Goal: Task Accomplishment & Management: Manage account settings

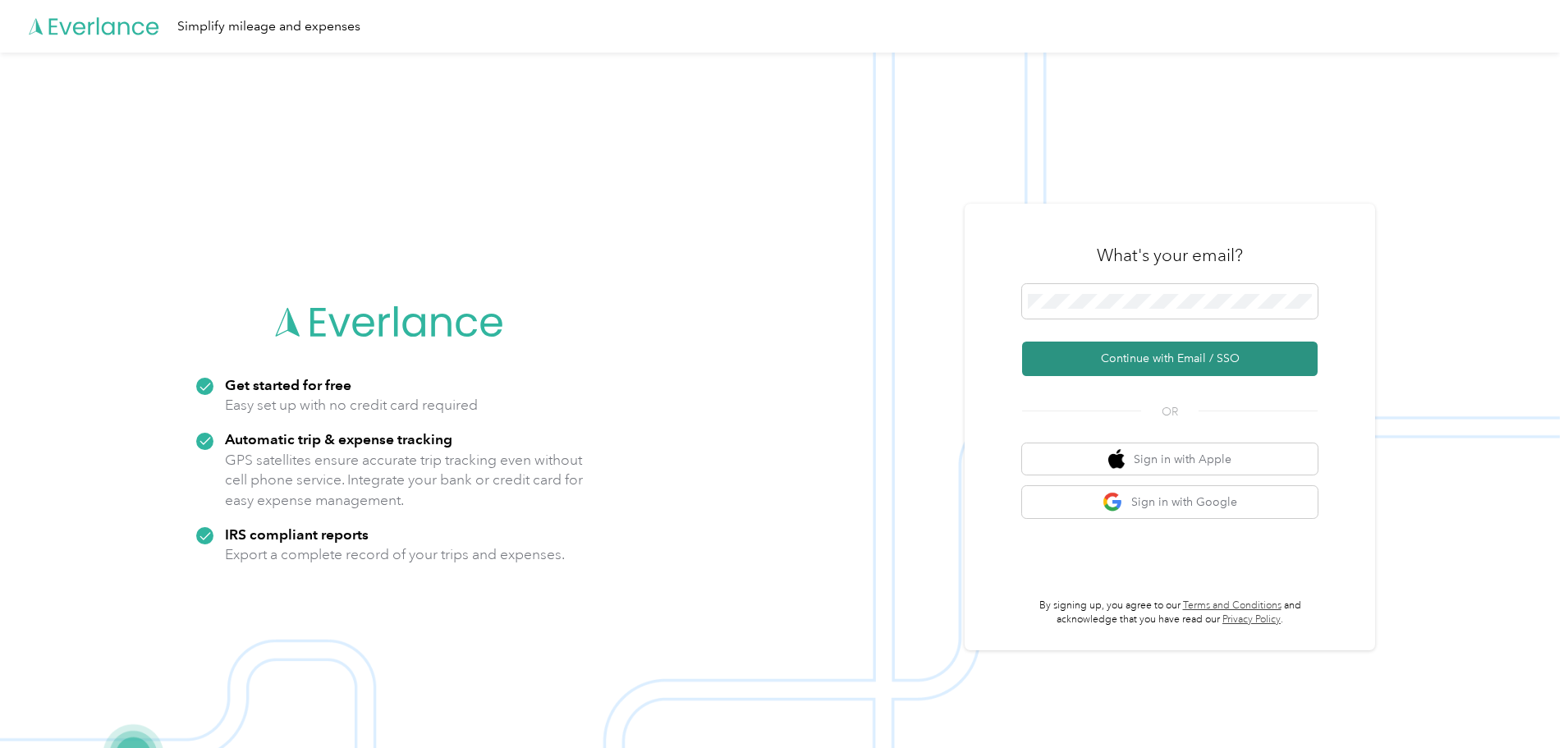
click at [1168, 357] on button "Continue with Email / SSO" at bounding box center [1170, 359] width 296 height 35
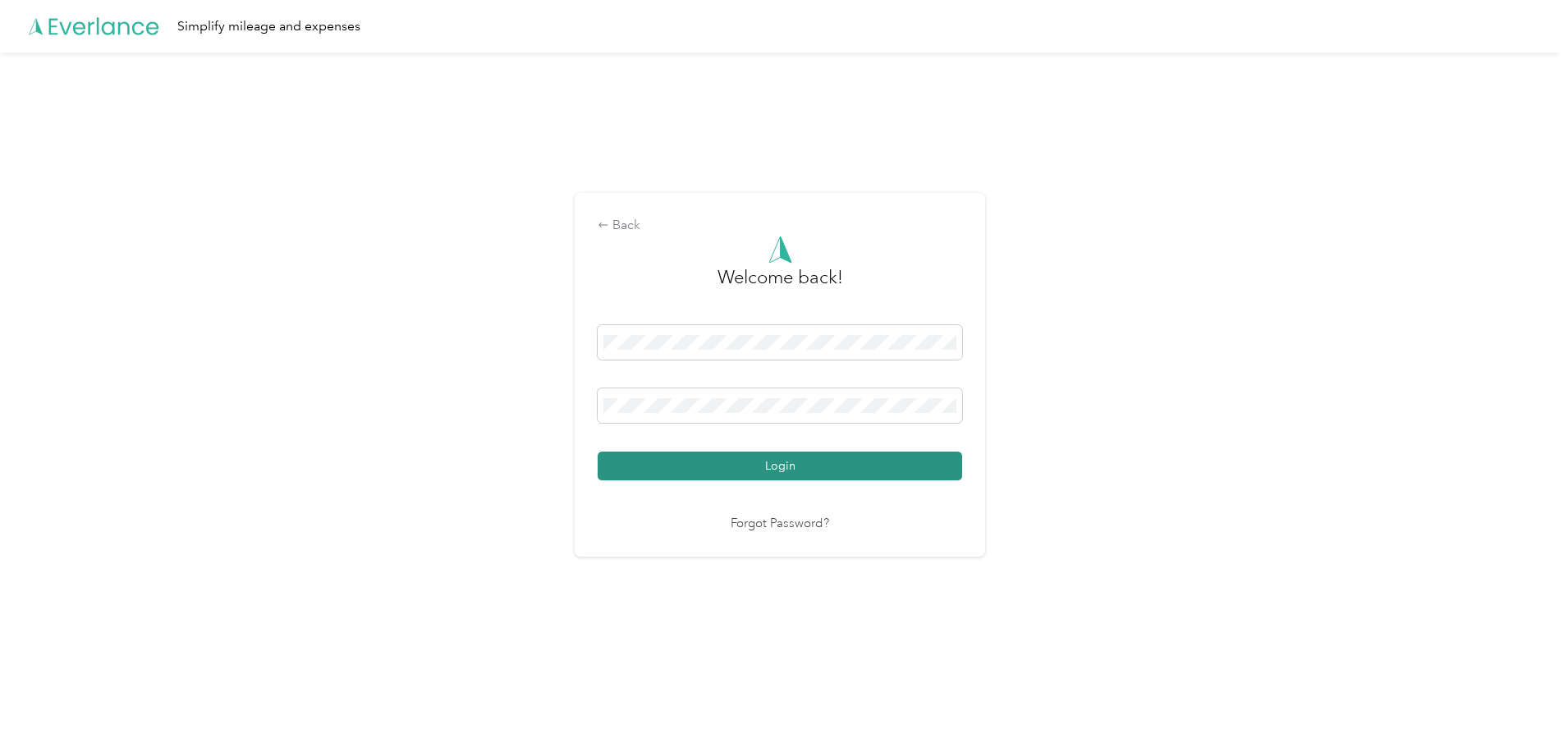
click at [770, 462] on button "Login" at bounding box center [779, 466] width 364 height 29
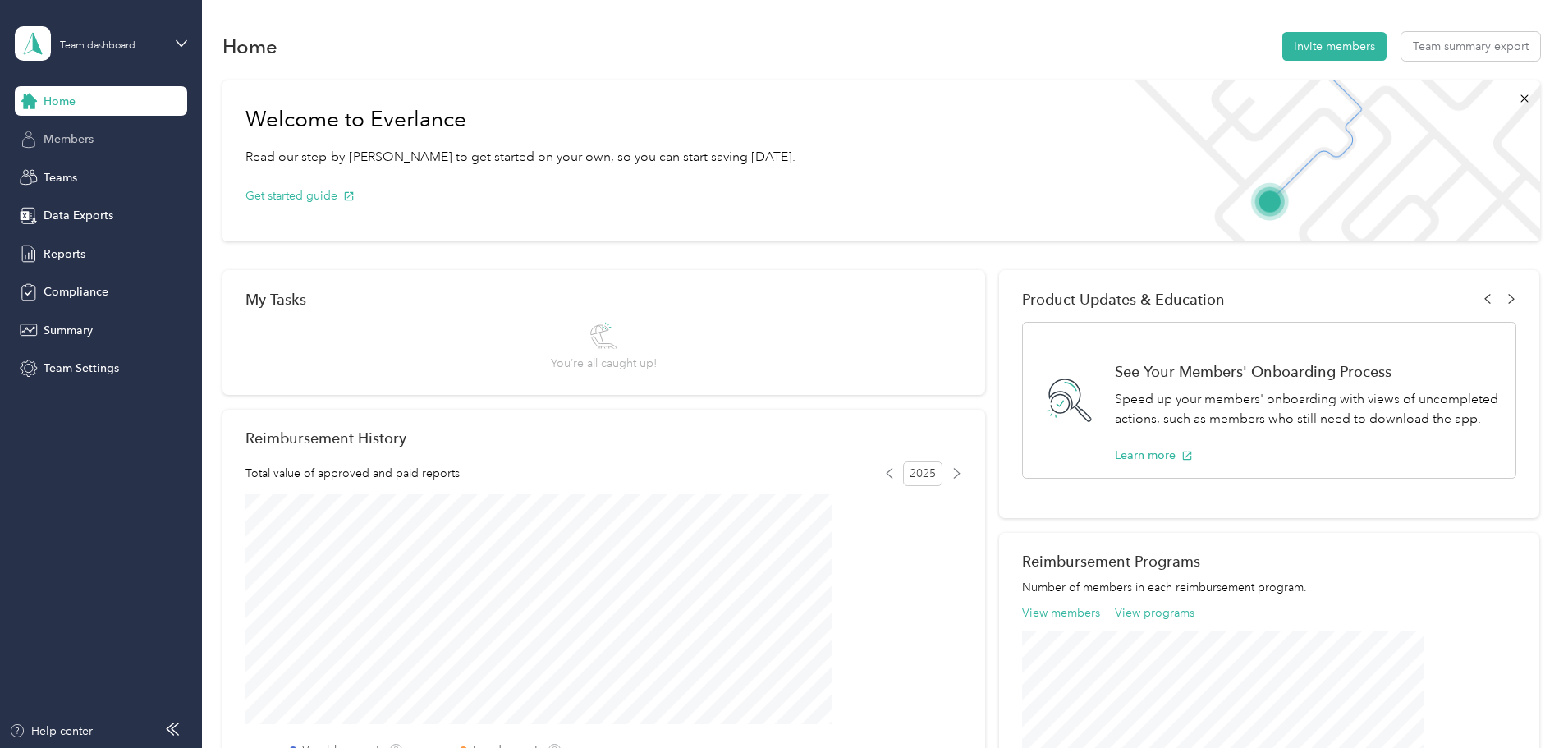
click at [73, 135] on span "Members" at bounding box center [69, 139] width 50 height 17
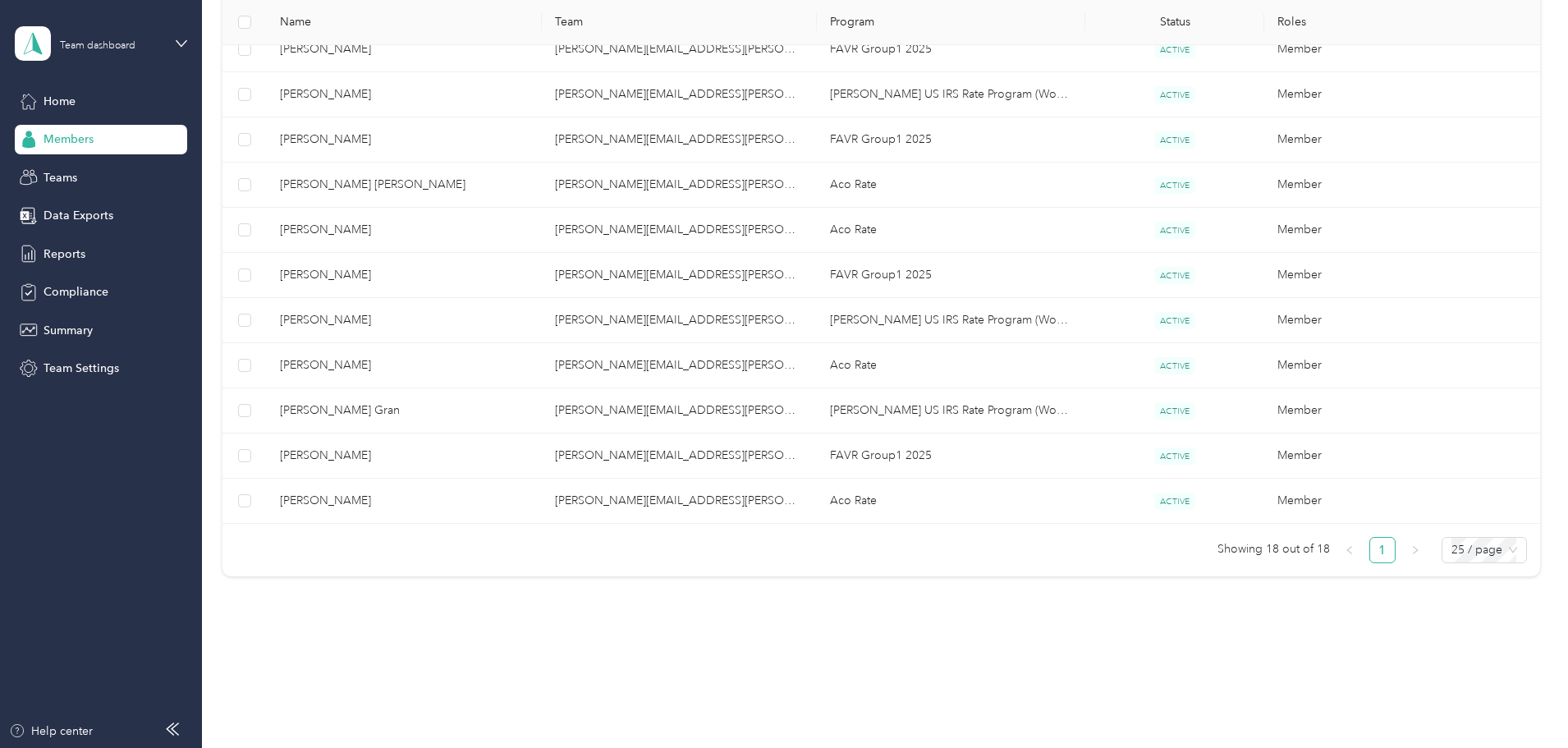
scroll to position [741, 0]
